Goal: Transaction & Acquisition: Register for event/course

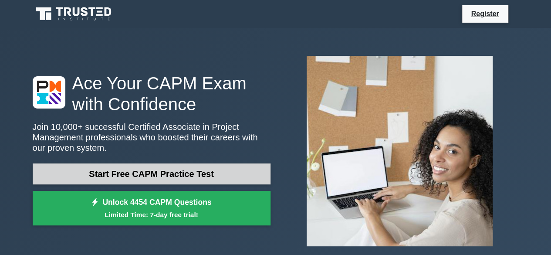
click at [180, 172] on link "Start Free CAPM Practice Test" at bounding box center [152, 173] width 238 height 21
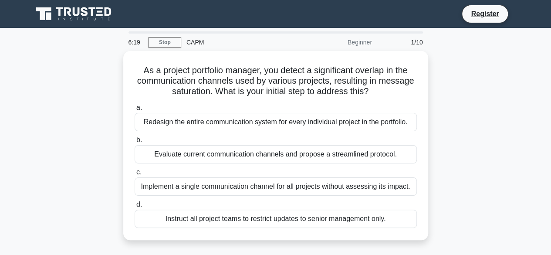
click at [463, 131] on div "As a project portfolio manager, you detect a significant overlap in the communi…" at bounding box center [275, 151] width 497 height 200
click at [464, 130] on div "As a project portfolio manager, you detect a significant overlap in the communi…" at bounding box center [275, 151] width 497 height 200
click at [546, 145] on main "5:07 Stop CAPM Beginner 1/10 As a project portfolio manager, you detect a signi…" at bounding box center [275, 249] width 551 height 443
click at [164, 38] on link "Stop" at bounding box center [165, 42] width 33 height 11
click at [480, 14] on link "Register" at bounding box center [485, 13] width 38 height 11
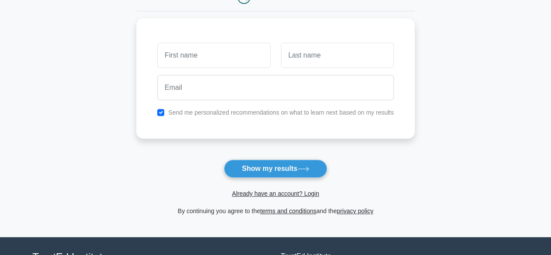
scroll to position [97, 0]
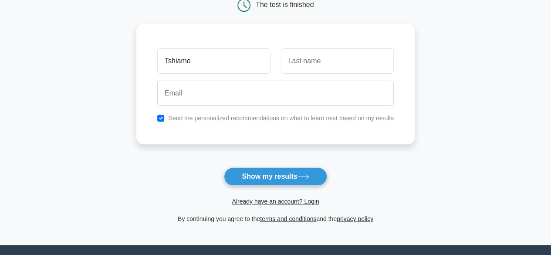
type input "Tshiamo"
click at [330, 58] on input "text" at bounding box center [337, 60] width 113 height 25
type input "Nthongoa"
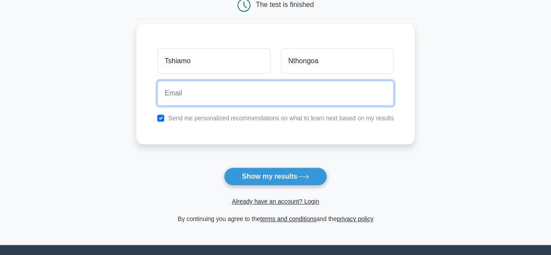
click at [240, 89] on input "email" at bounding box center [275, 93] width 237 height 25
type input "tshiamon@datainsightacademy.com"
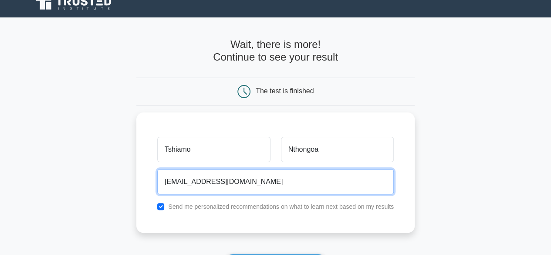
scroll to position [0, 0]
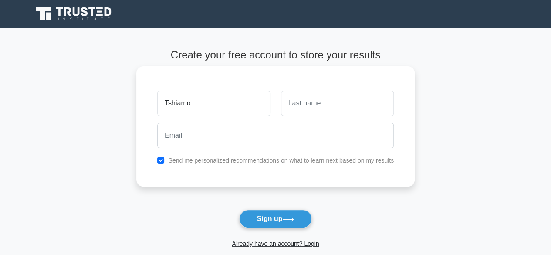
type input "Tshiamo"
click at [314, 108] on input "text" at bounding box center [337, 103] width 113 height 25
type input "Nthongoa"
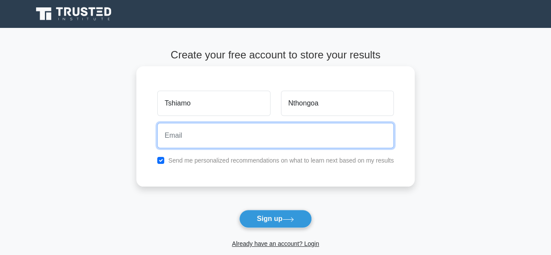
click at [273, 142] on input "email" at bounding box center [275, 135] width 237 height 25
type input "tshiamon@datainsightacademy.com"
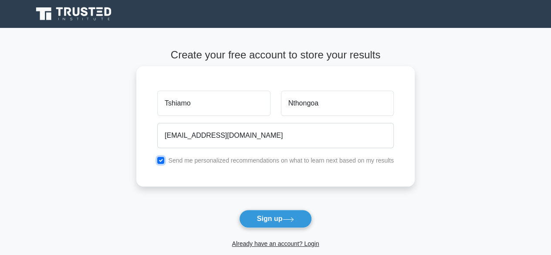
click at [161, 159] on input "checkbox" at bounding box center [160, 160] width 7 height 7
checkbox input "true"
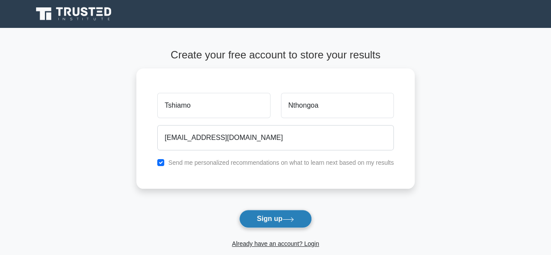
click at [281, 218] on button "Sign up" at bounding box center [275, 219] width 73 height 18
